Goal: Task Accomplishment & Management: Manage account settings

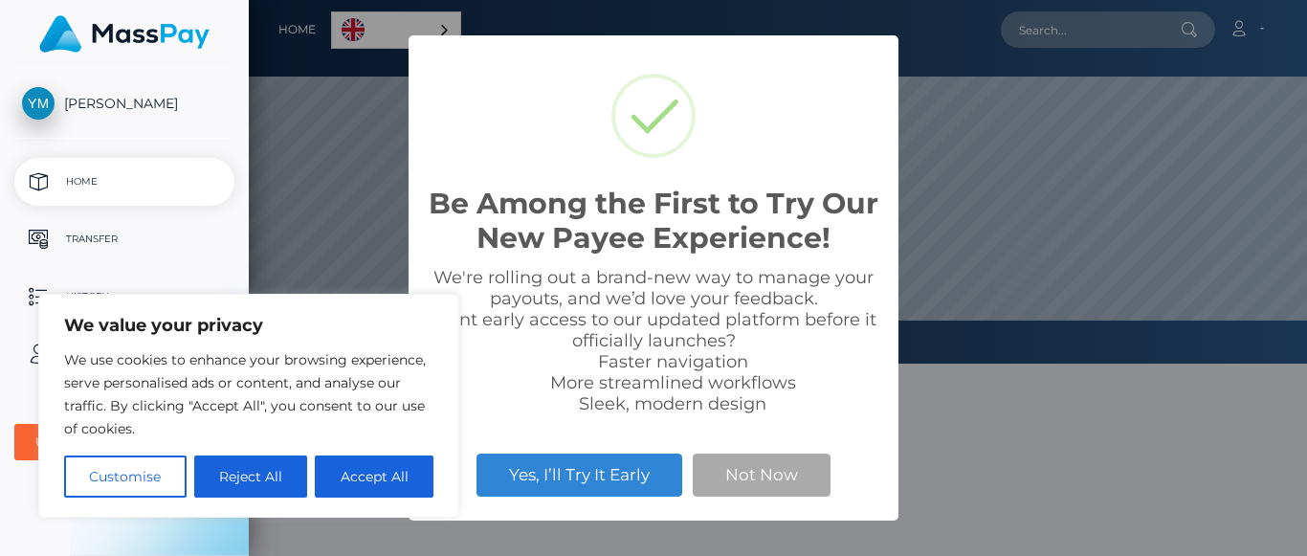
scroll to position [364, 1058]
click at [375, 477] on button "Accept All" at bounding box center [374, 476] width 119 height 42
checkbox input "true"
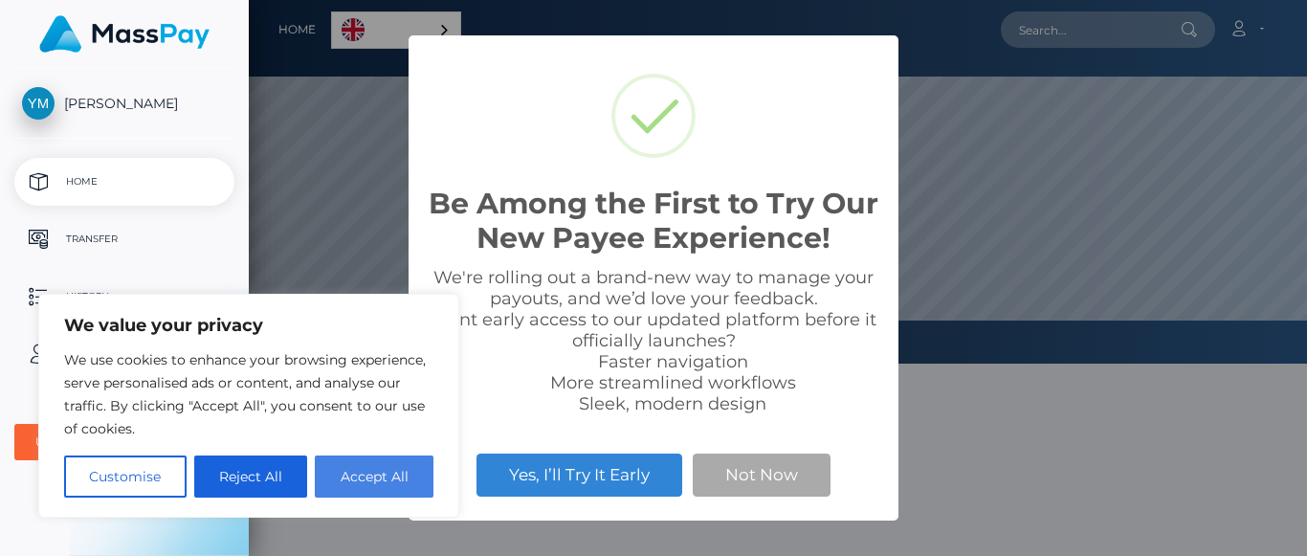
checkbox input "true"
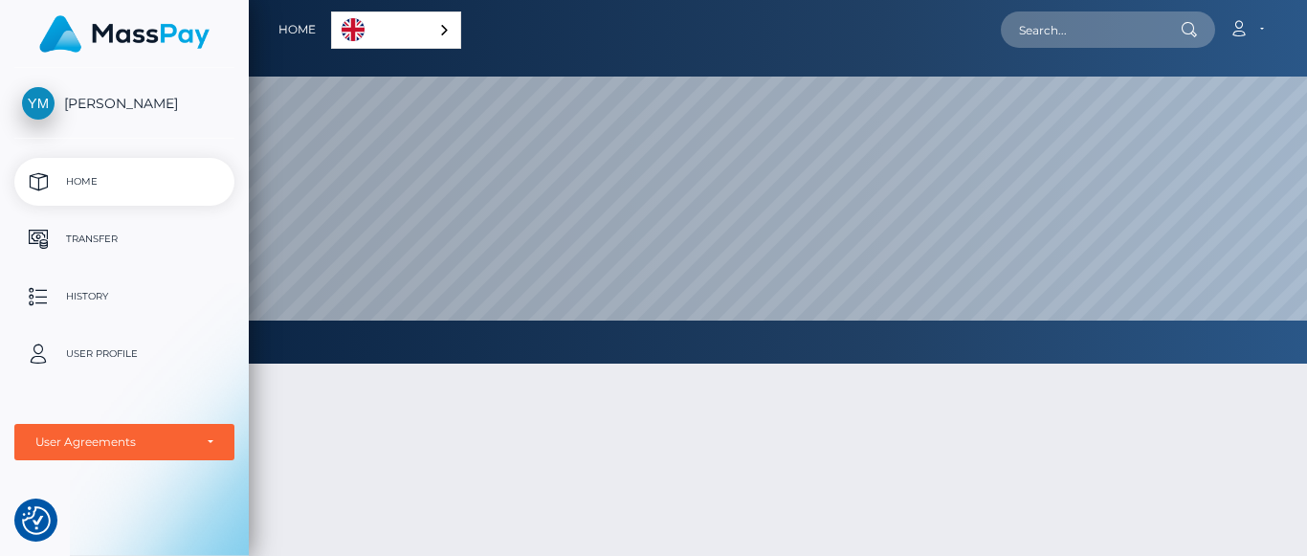
click at [437, 25] on div "English" at bounding box center [396, 29] width 130 height 37
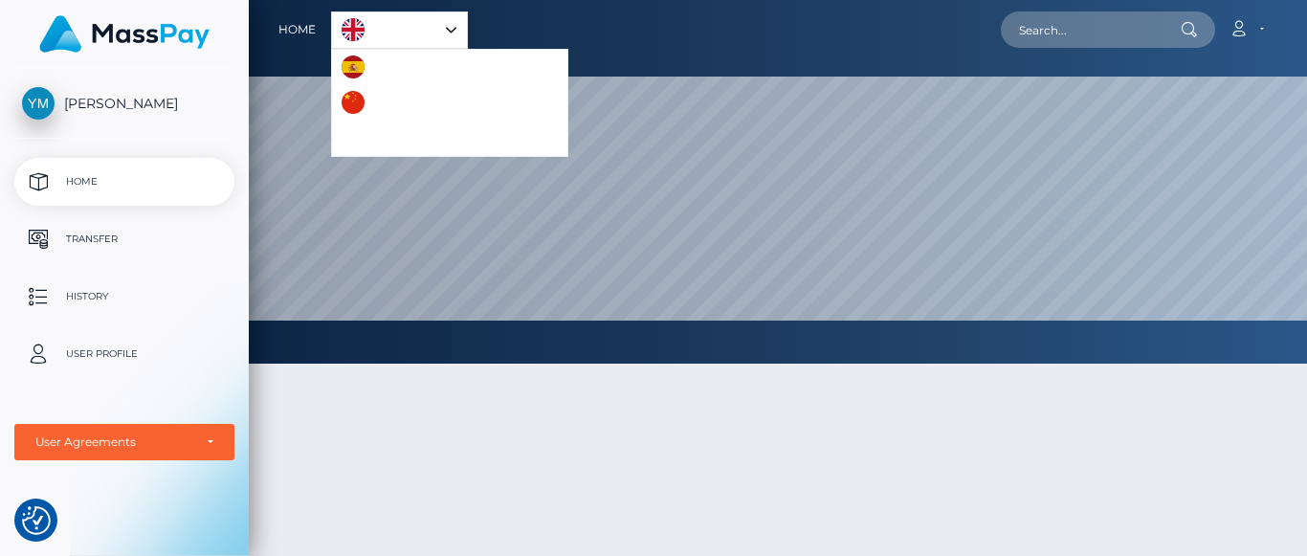
click at [360, 63] on img "Language list" at bounding box center [353, 66] width 23 height 23
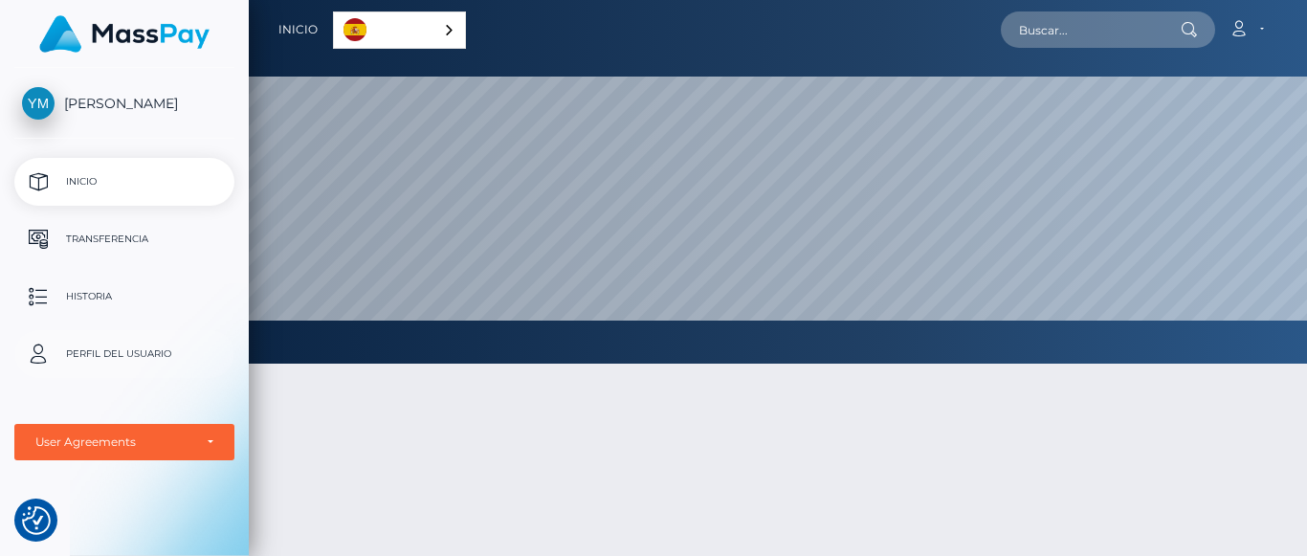
click at [152, 347] on p "Perfil del usuario" at bounding box center [124, 354] width 205 height 29
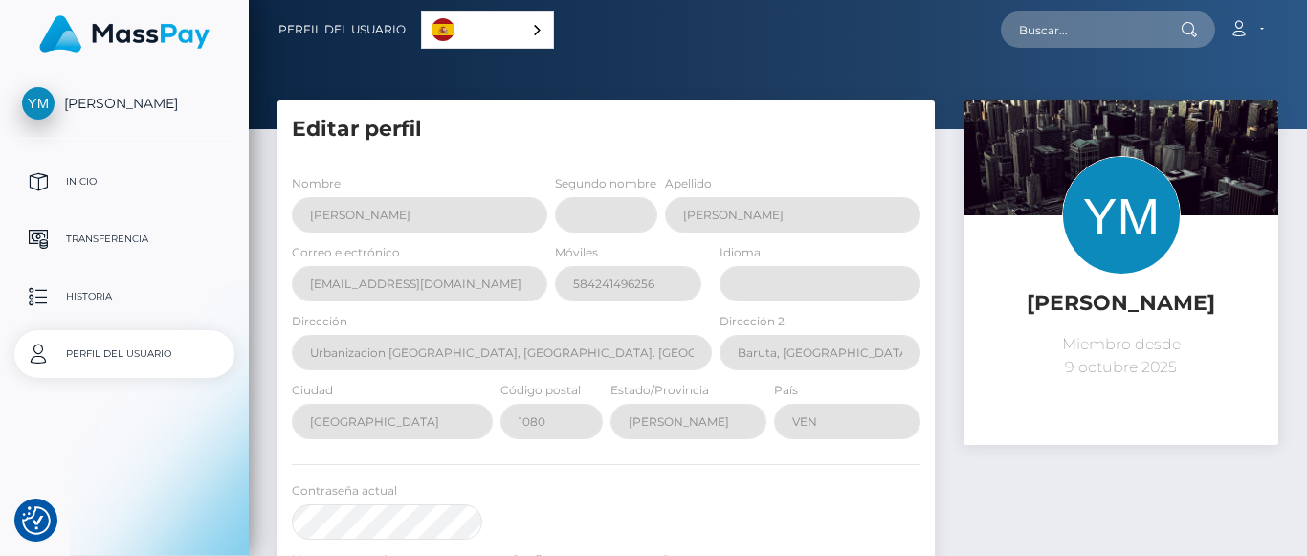
select select
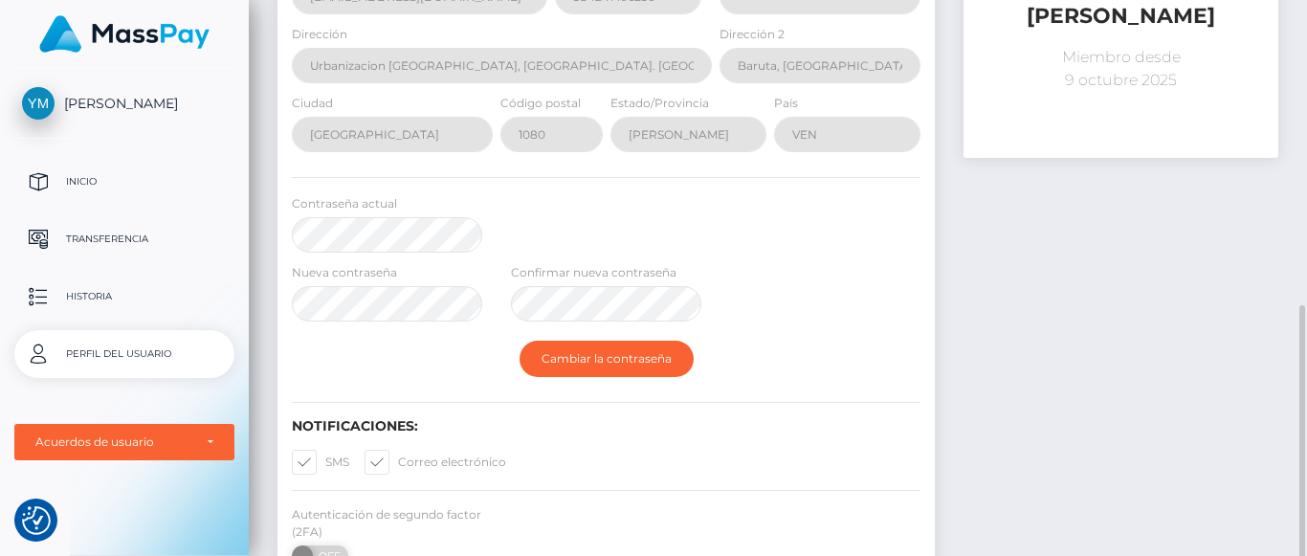
scroll to position [383, 0]
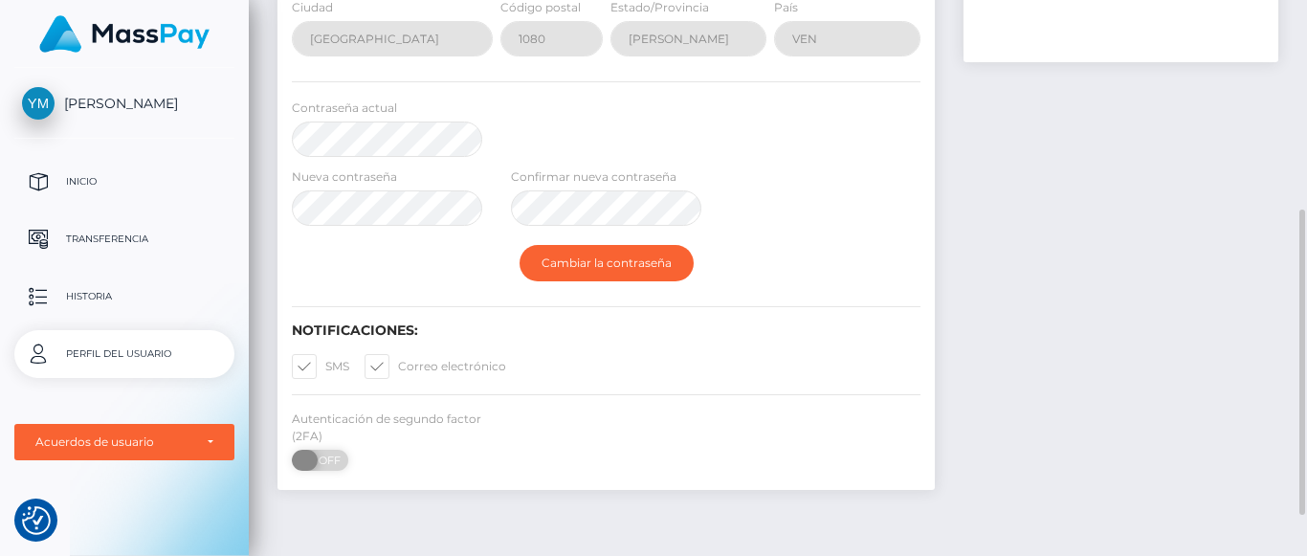
click at [327, 465] on span "OFF" at bounding box center [326, 460] width 48 height 21
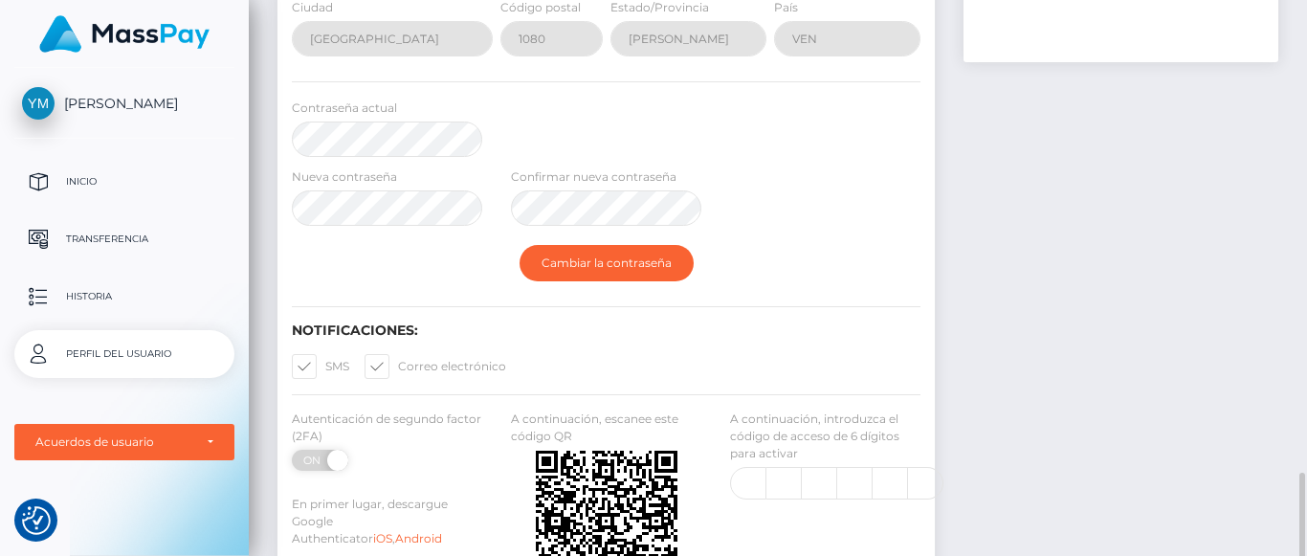
scroll to position [579, 0]
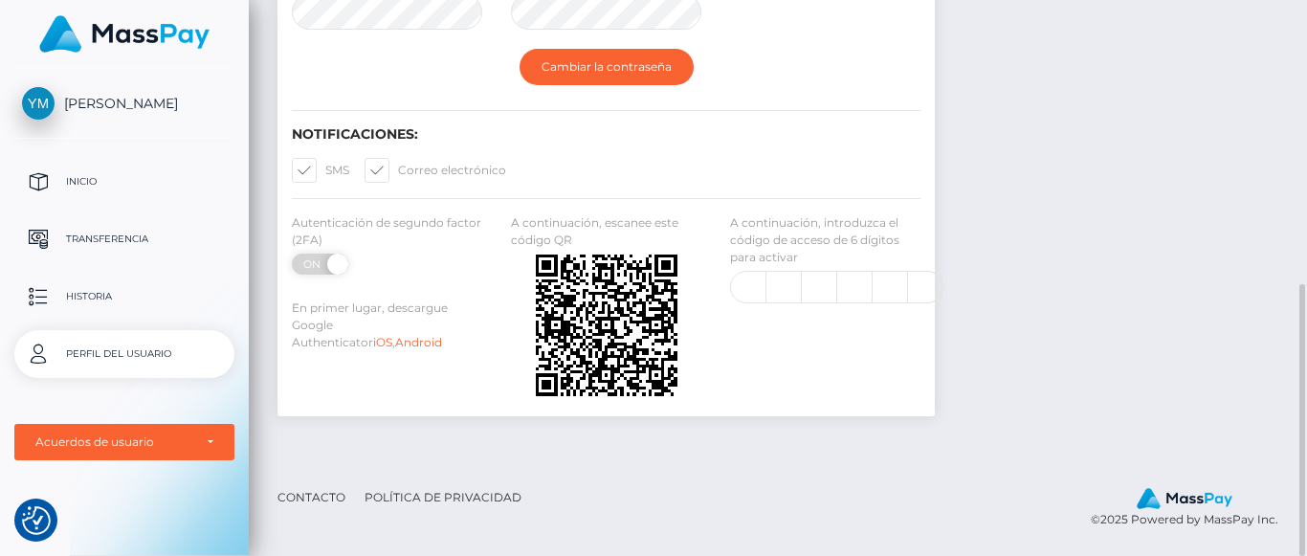
drag, startPoint x: 314, startPoint y: 262, endPoint x: 533, endPoint y: 366, distance: 242.6
click at [314, 262] on span "ON" at bounding box center [314, 264] width 48 height 21
checkbox input "false"
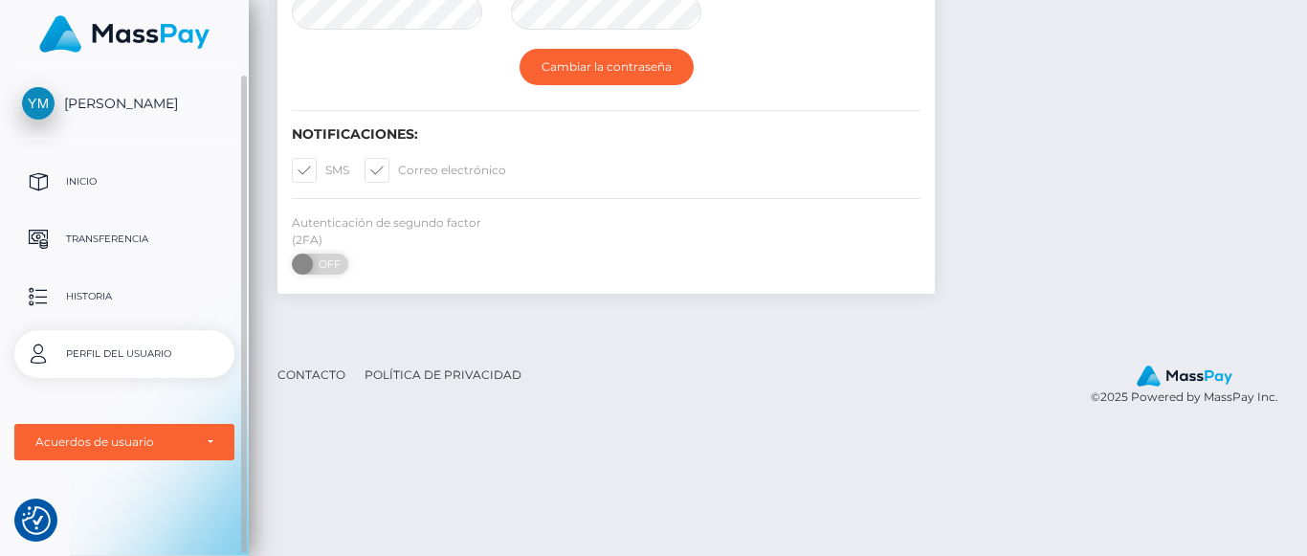
scroll to position [4, 0]
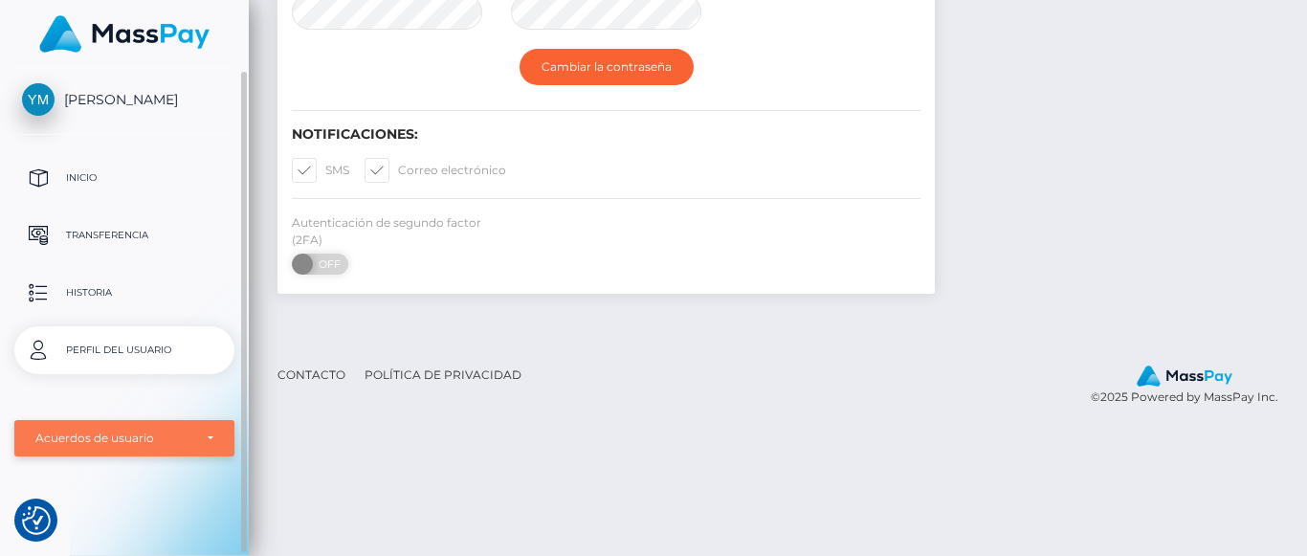
click at [181, 436] on div "Acuerdos de usuario" at bounding box center [113, 438] width 157 height 15
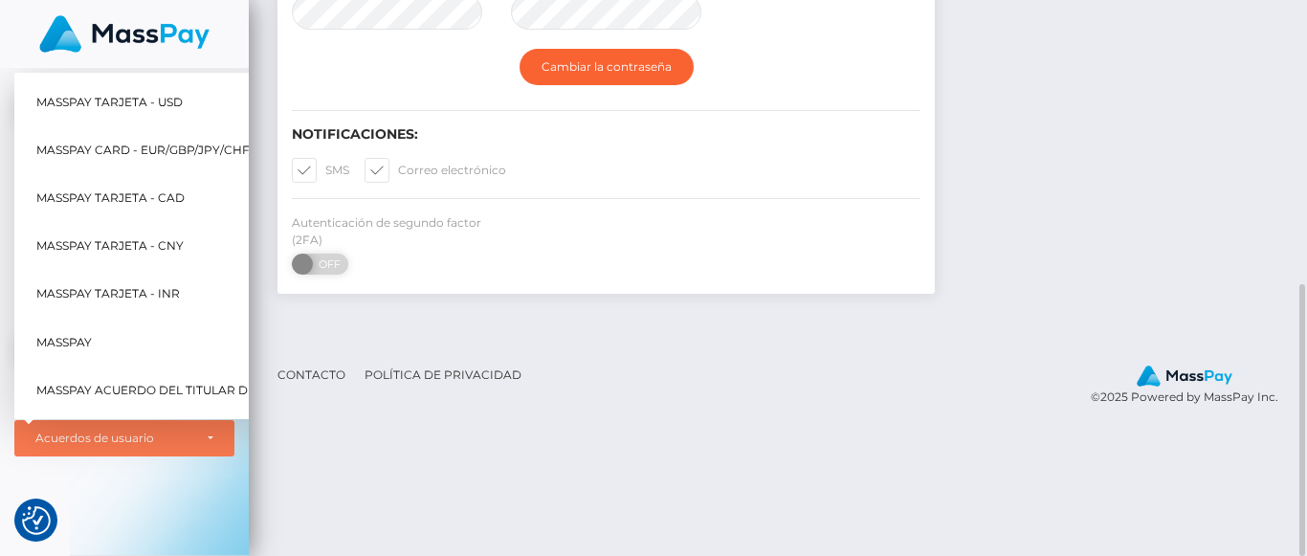
click at [828, 414] on footer "Contacto Política de privacidad © 2025 Powered by MassPay Inc." at bounding box center [778, 386] width 1058 height 88
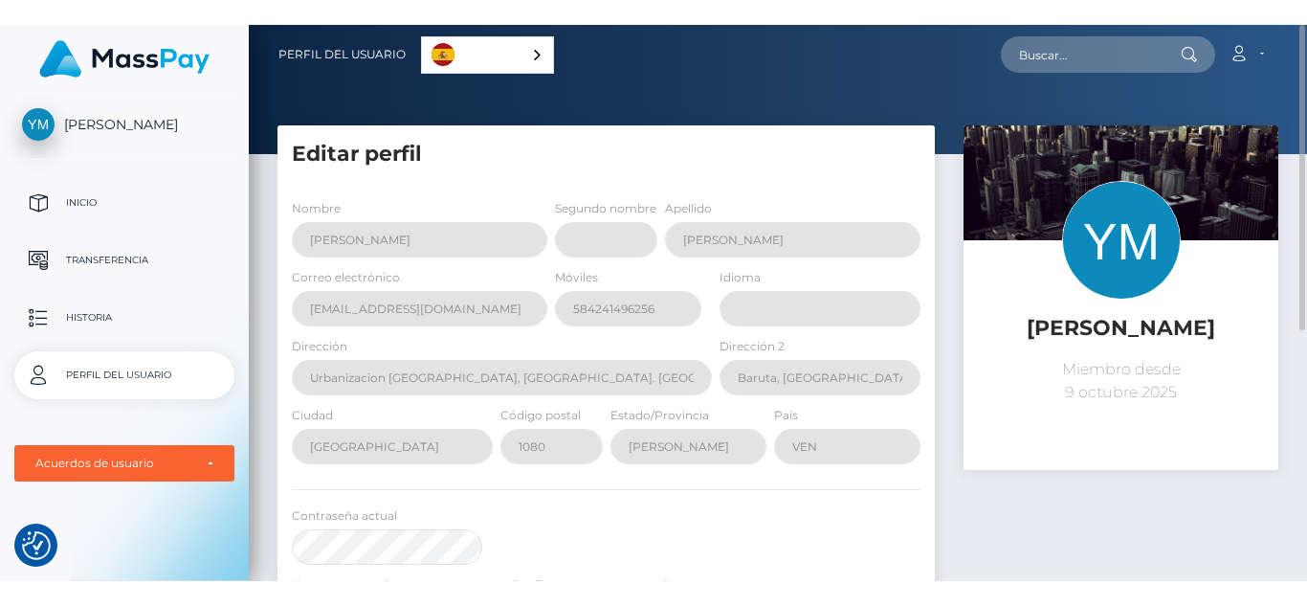
scroll to position [0, 0]
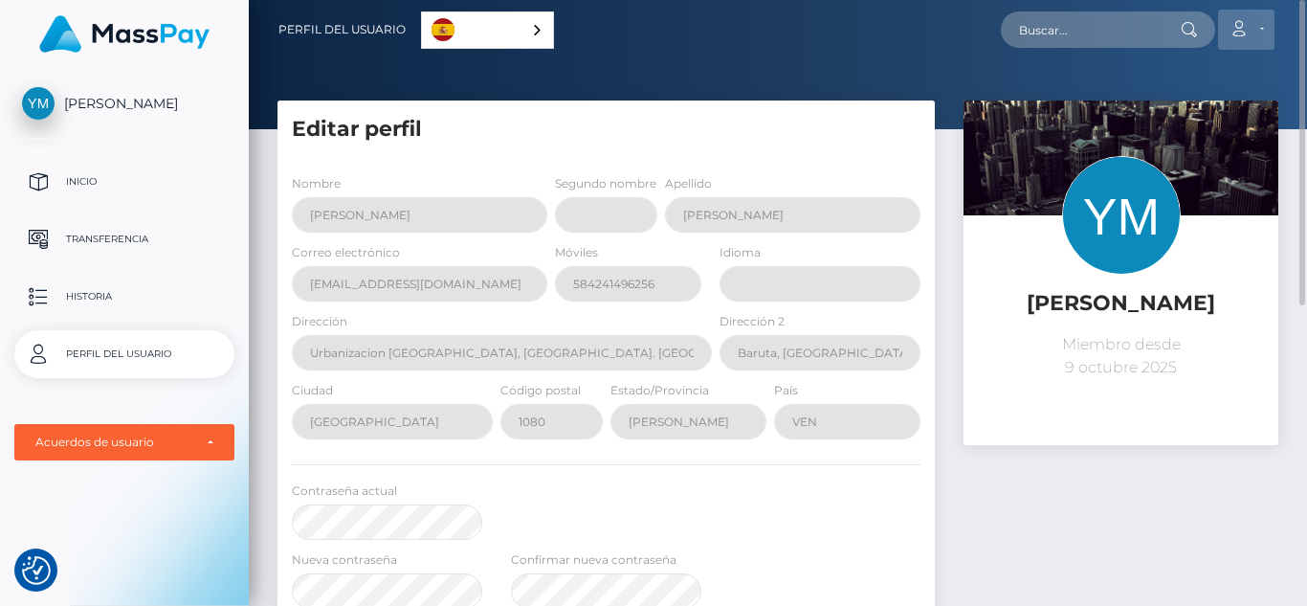
click at [1243, 28] on icon at bounding box center [1238, 28] width 20 height 15
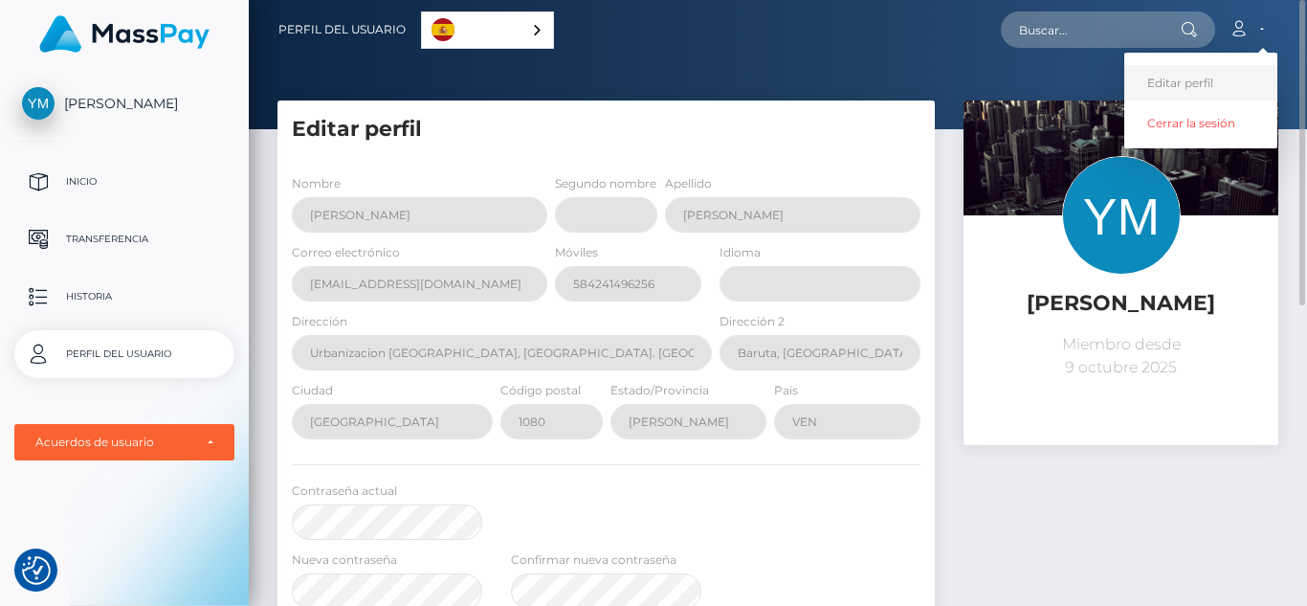
click at [1181, 78] on link "Editar perfil" at bounding box center [1200, 82] width 153 height 35
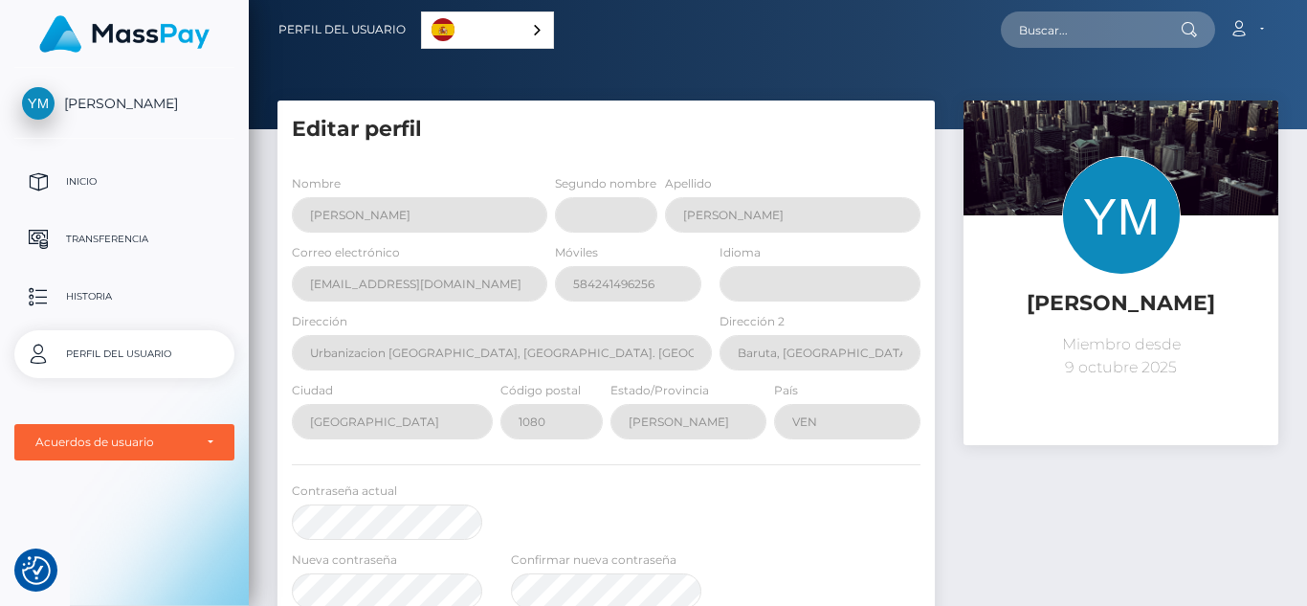
click at [79, 106] on span "[PERSON_NAME]" at bounding box center [124, 103] width 220 height 17
click at [99, 104] on span "[PERSON_NAME]" at bounding box center [124, 103] width 220 height 17
click at [83, 177] on p "Inicio" at bounding box center [124, 181] width 205 height 29
